Goal: Find specific page/section: Find specific page/section

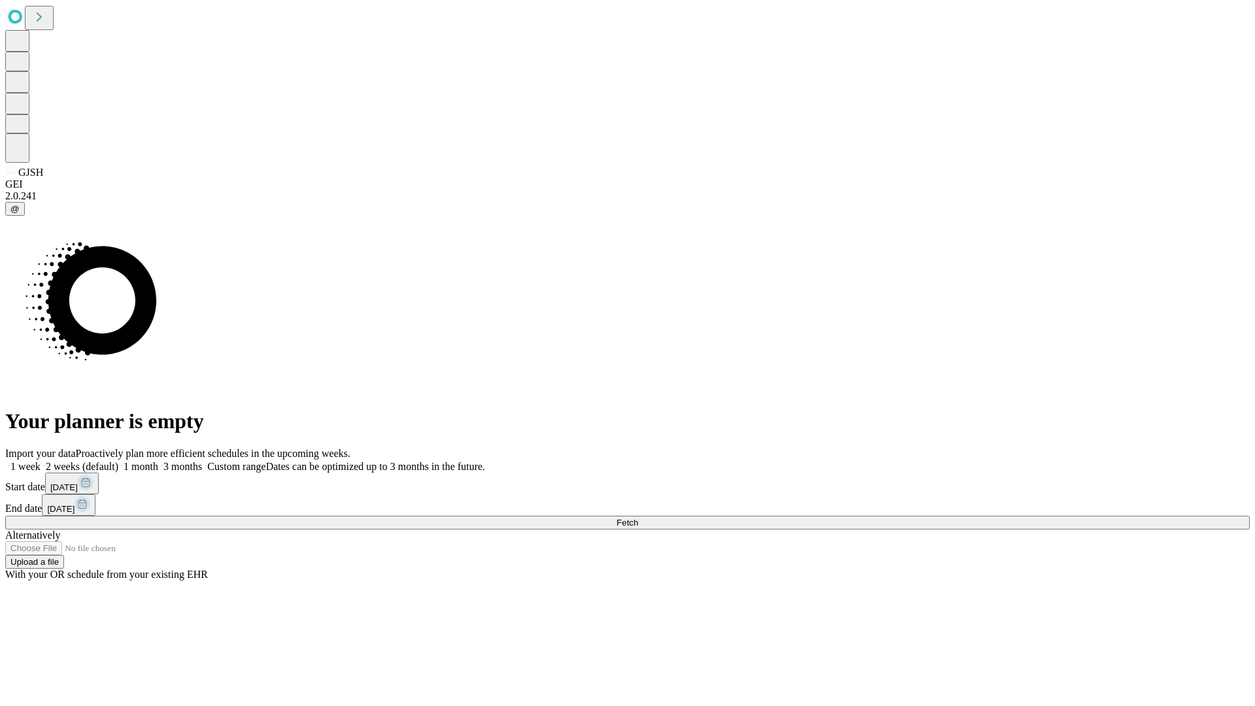
click at [638, 518] on span "Fetch" at bounding box center [627, 523] width 22 height 10
